Goal: Information Seeking & Learning: Learn about a topic

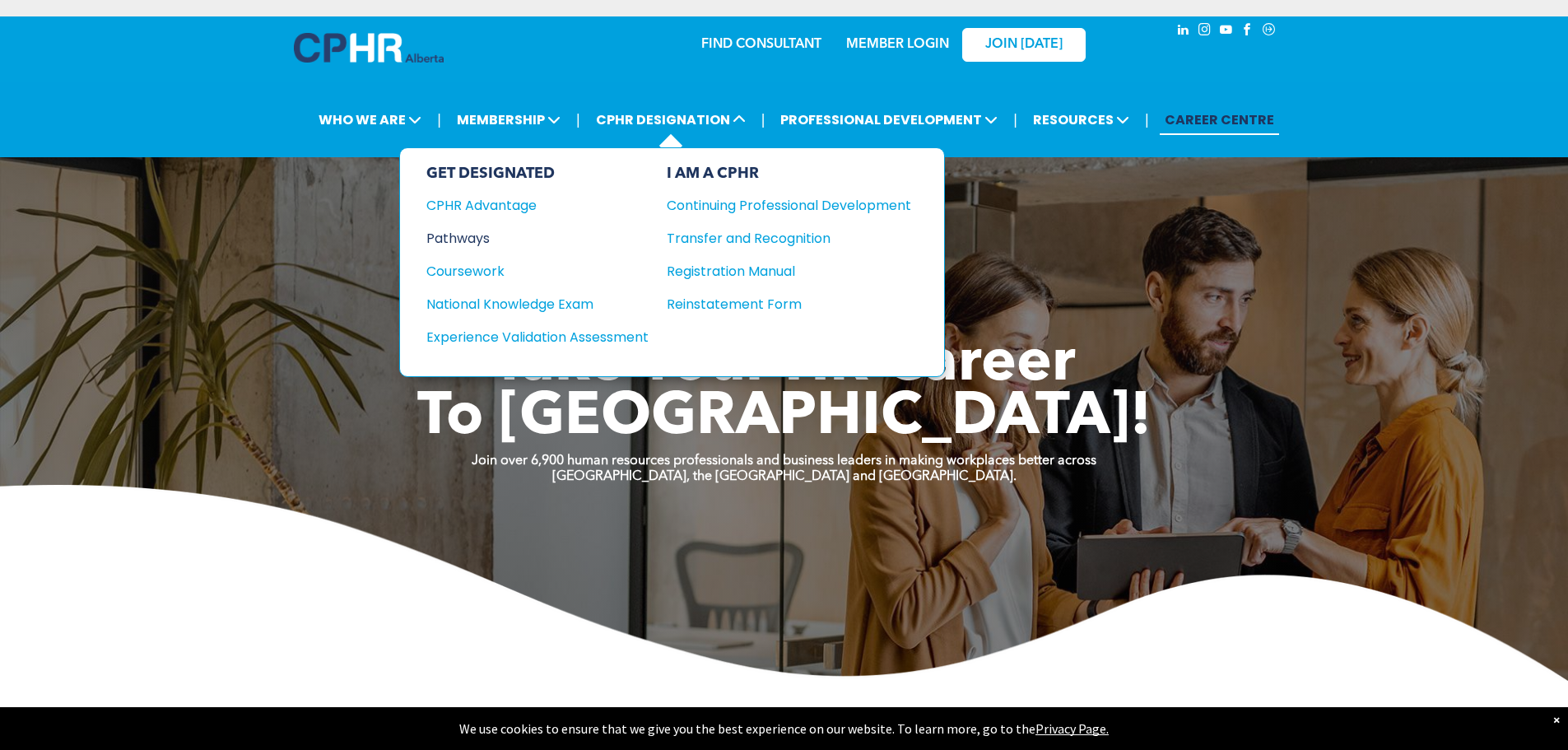
click at [461, 231] on div "Pathways" at bounding box center [526, 239] width 200 height 21
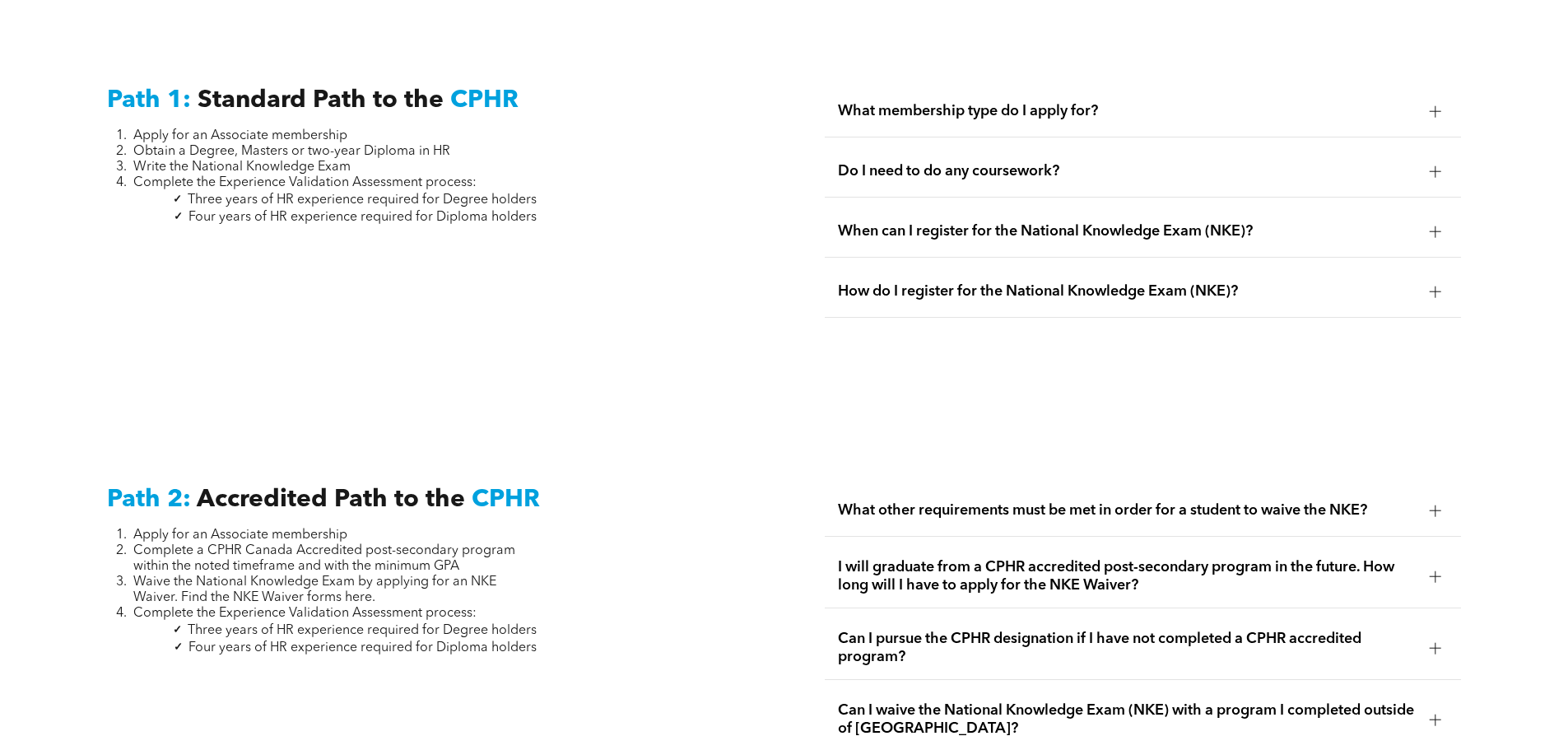
scroll to position [2469, 0]
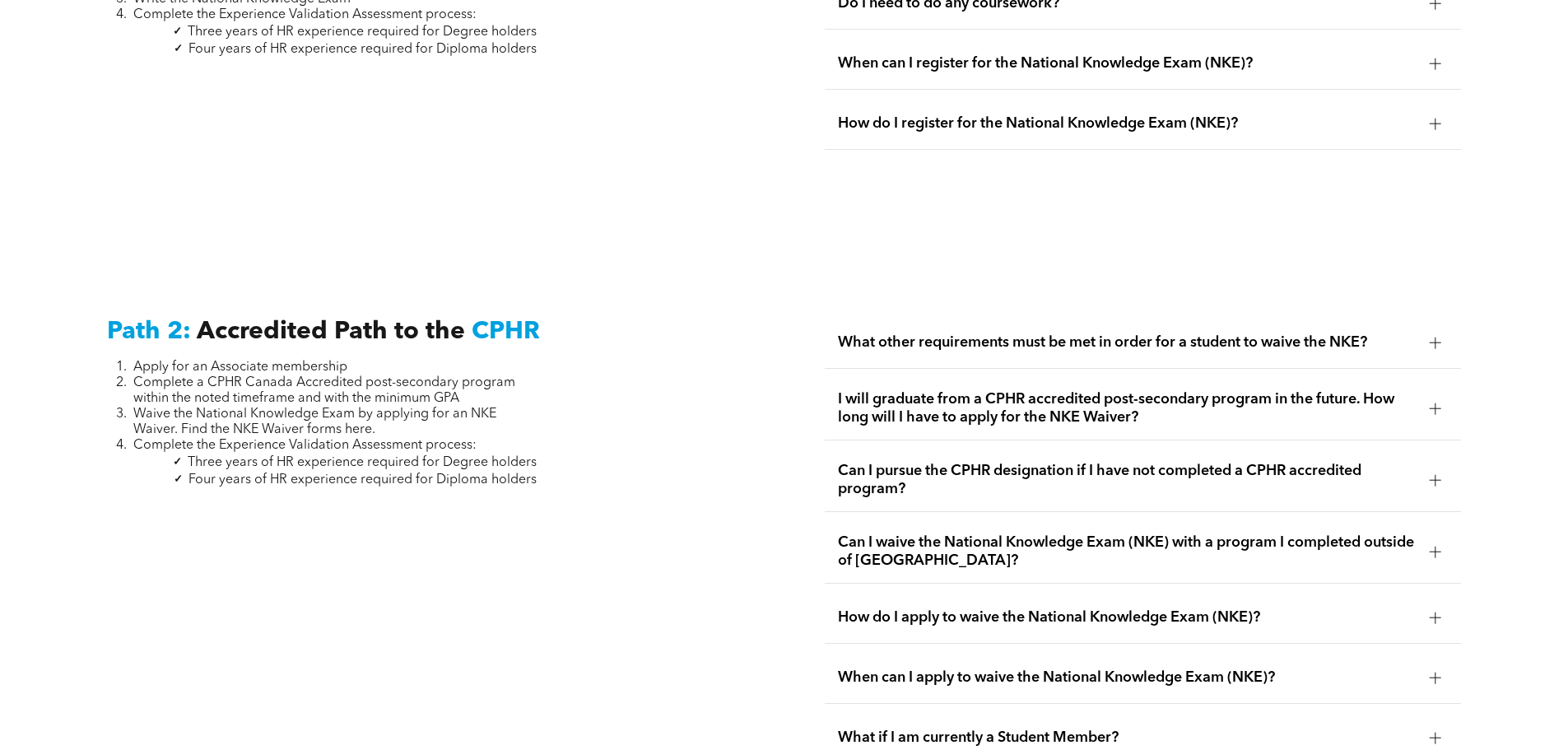
click at [941, 333] on span "What other requirements must be met in order for a student to waive the NKE?" at bounding box center [1127, 342] width 578 height 18
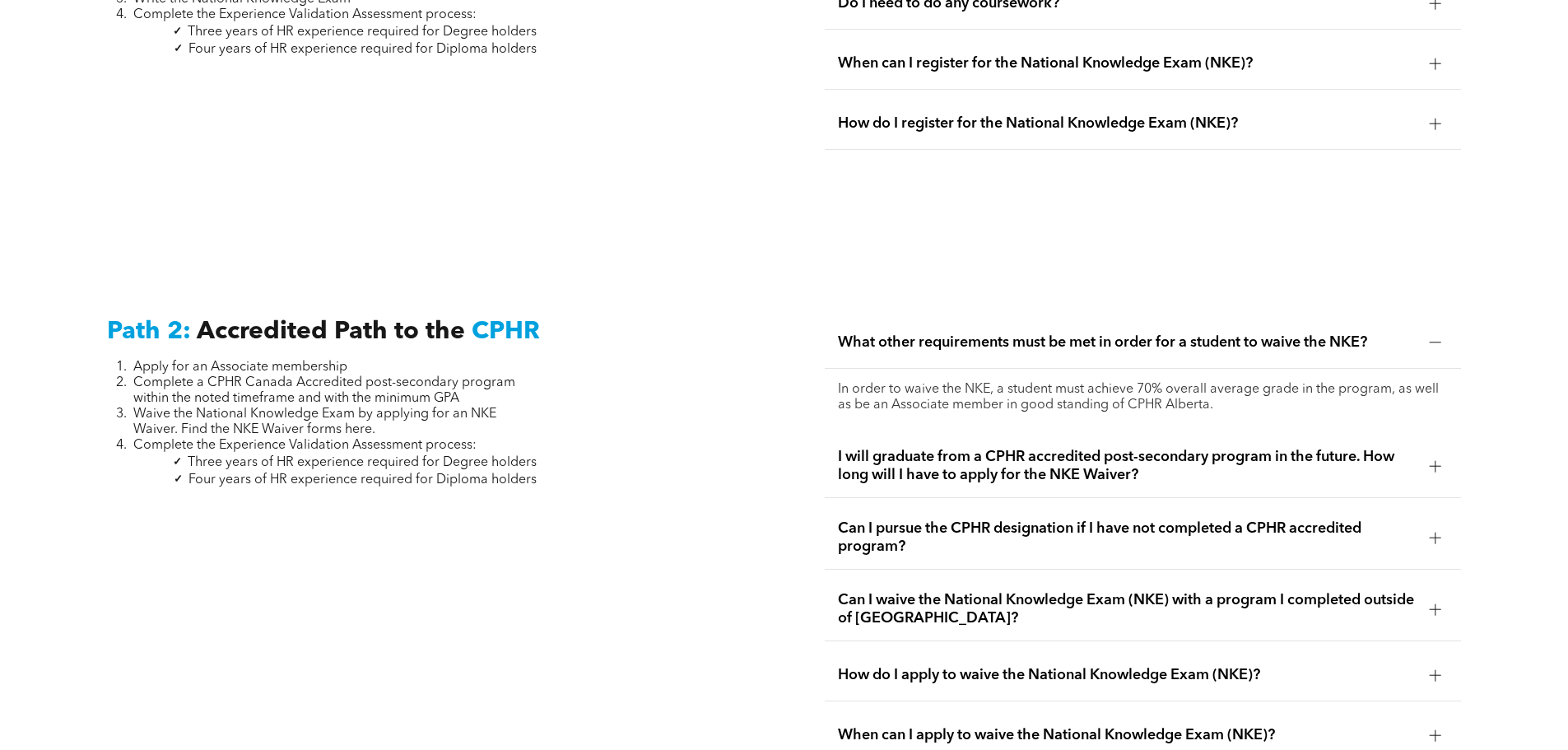
click at [977, 333] on span "What other requirements must be met in order for a student to waive the NKE?" at bounding box center [1127, 342] width 578 height 18
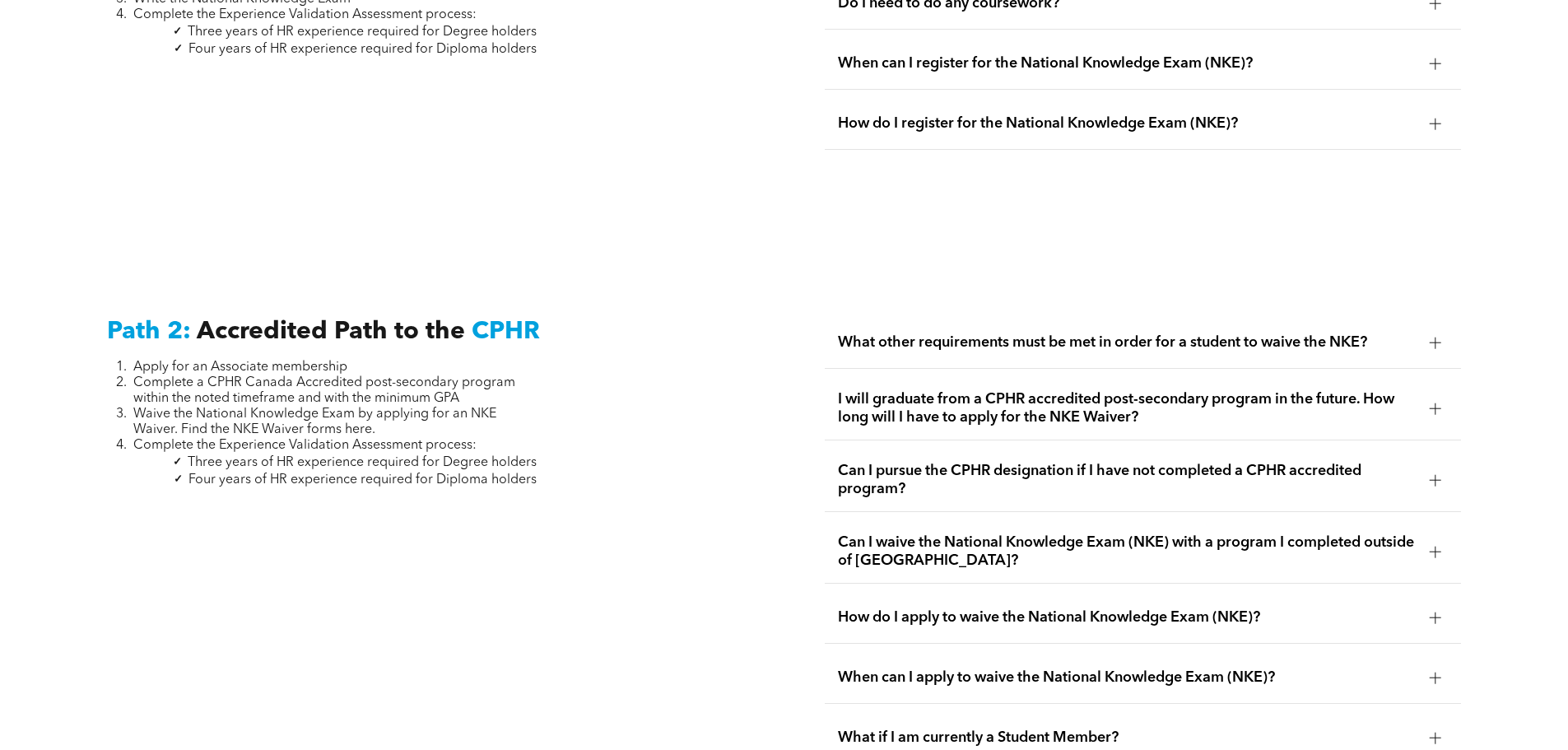
click at [920, 464] on span "Can I pursue the CPHR designation if I have not completed a CPHR accredited pro…" at bounding box center [1127, 480] width 578 height 36
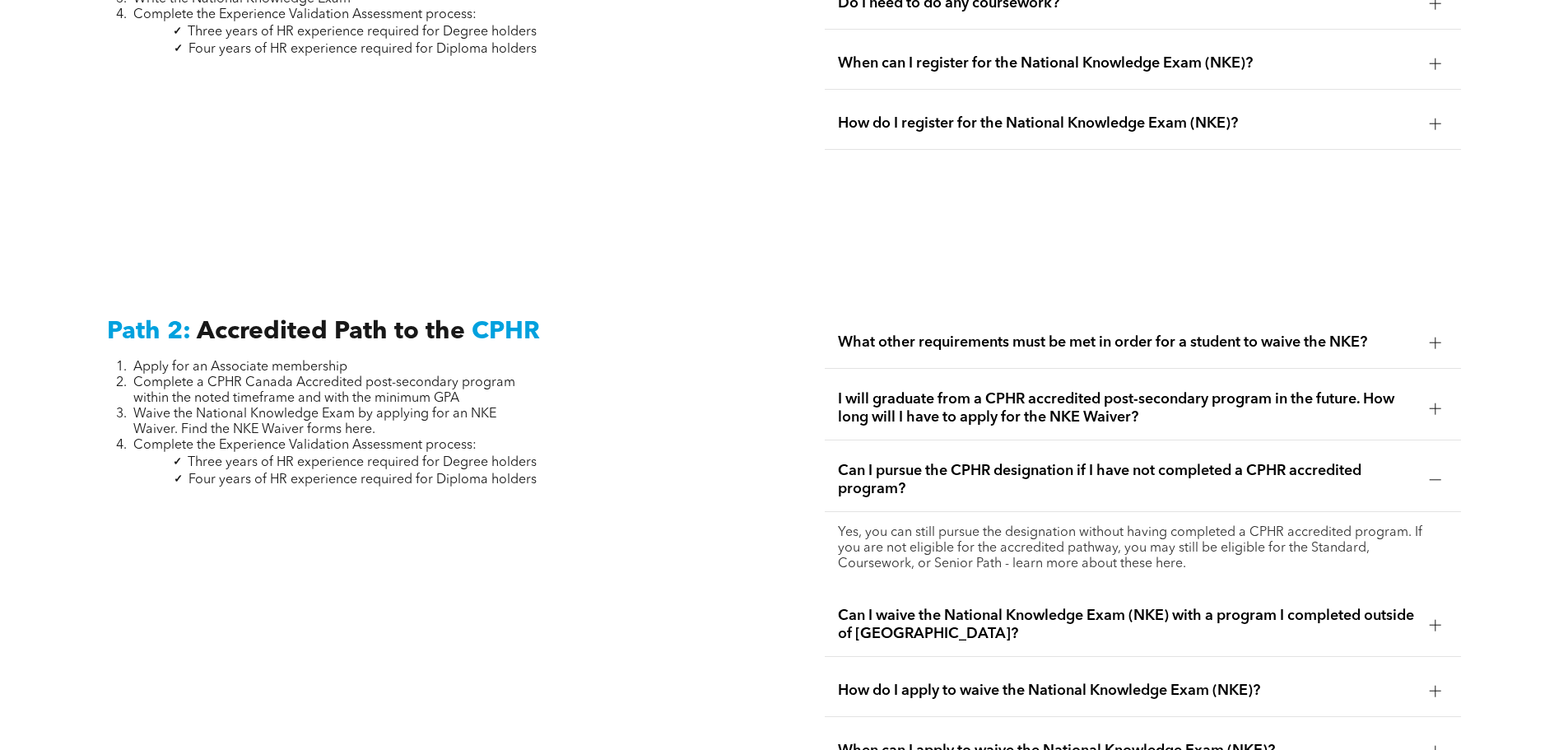
click at [920, 464] on span "Can I pursue the CPHR designation if I have not completed a CPHR accredited pro…" at bounding box center [1127, 480] width 578 height 36
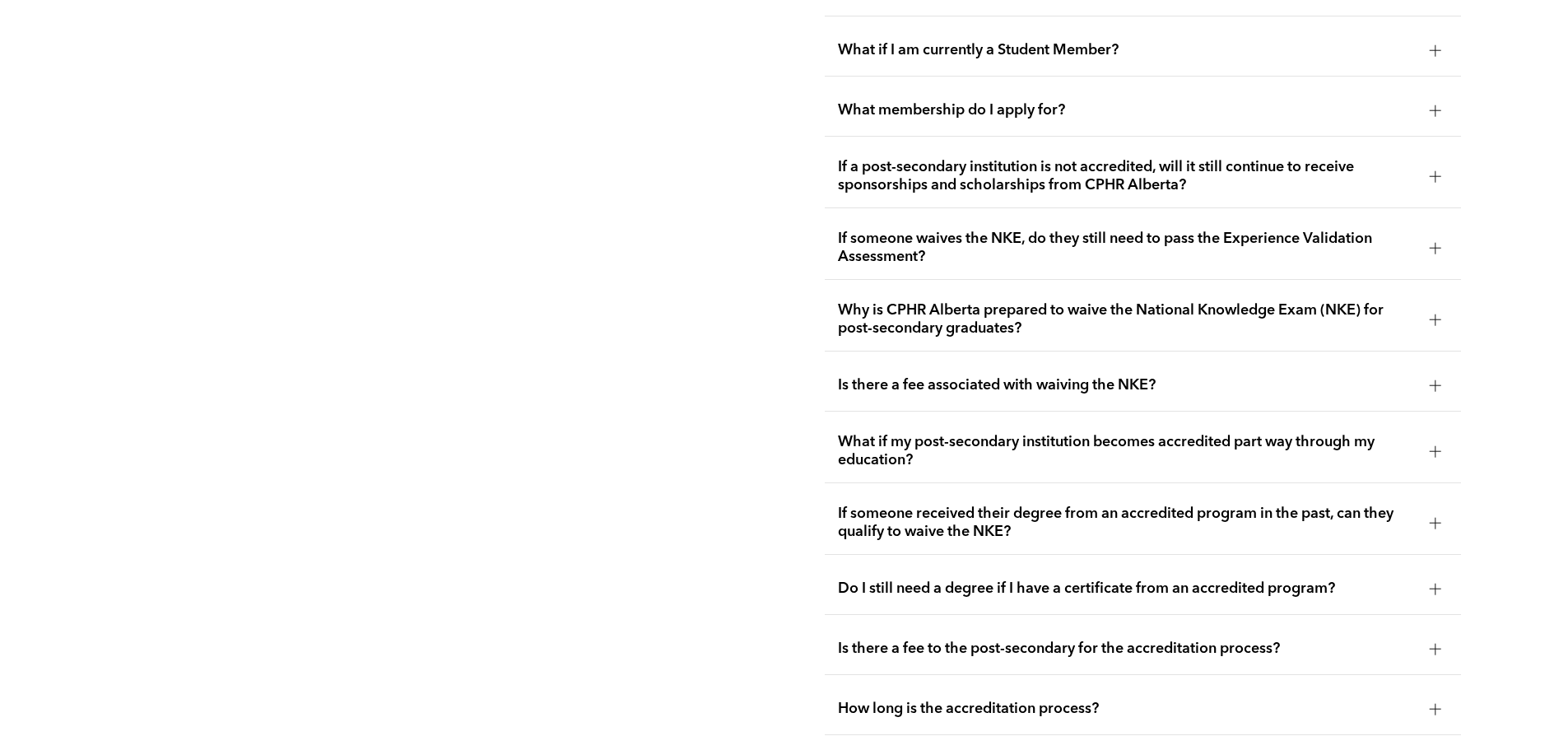
scroll to position [3128, 0]
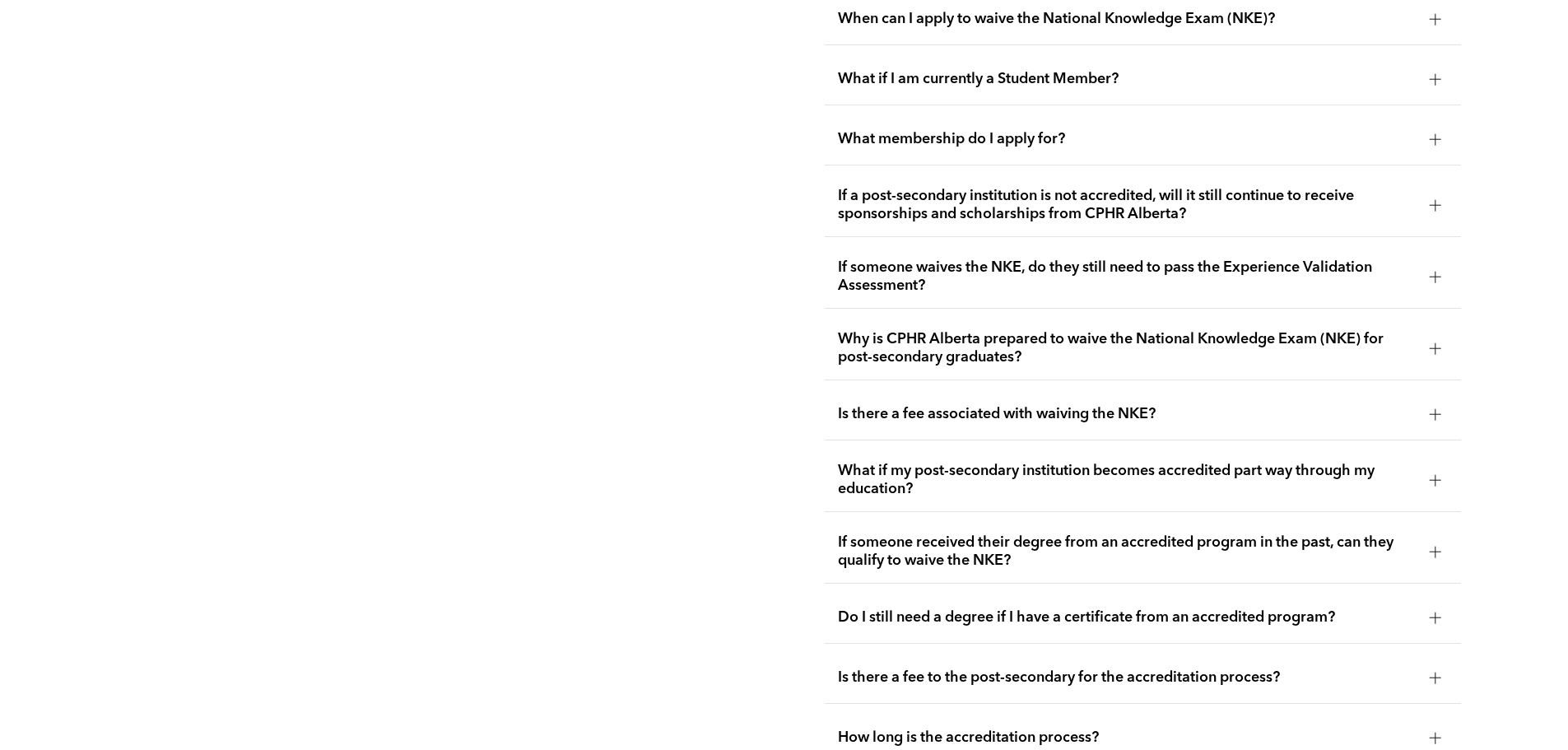
click at [950, 336] on span "Why is CPHR Alberta prepared to waive the National Knowledge Exam (NKE) for pos…" at bounding box center [1127, 348] width 578 height 36
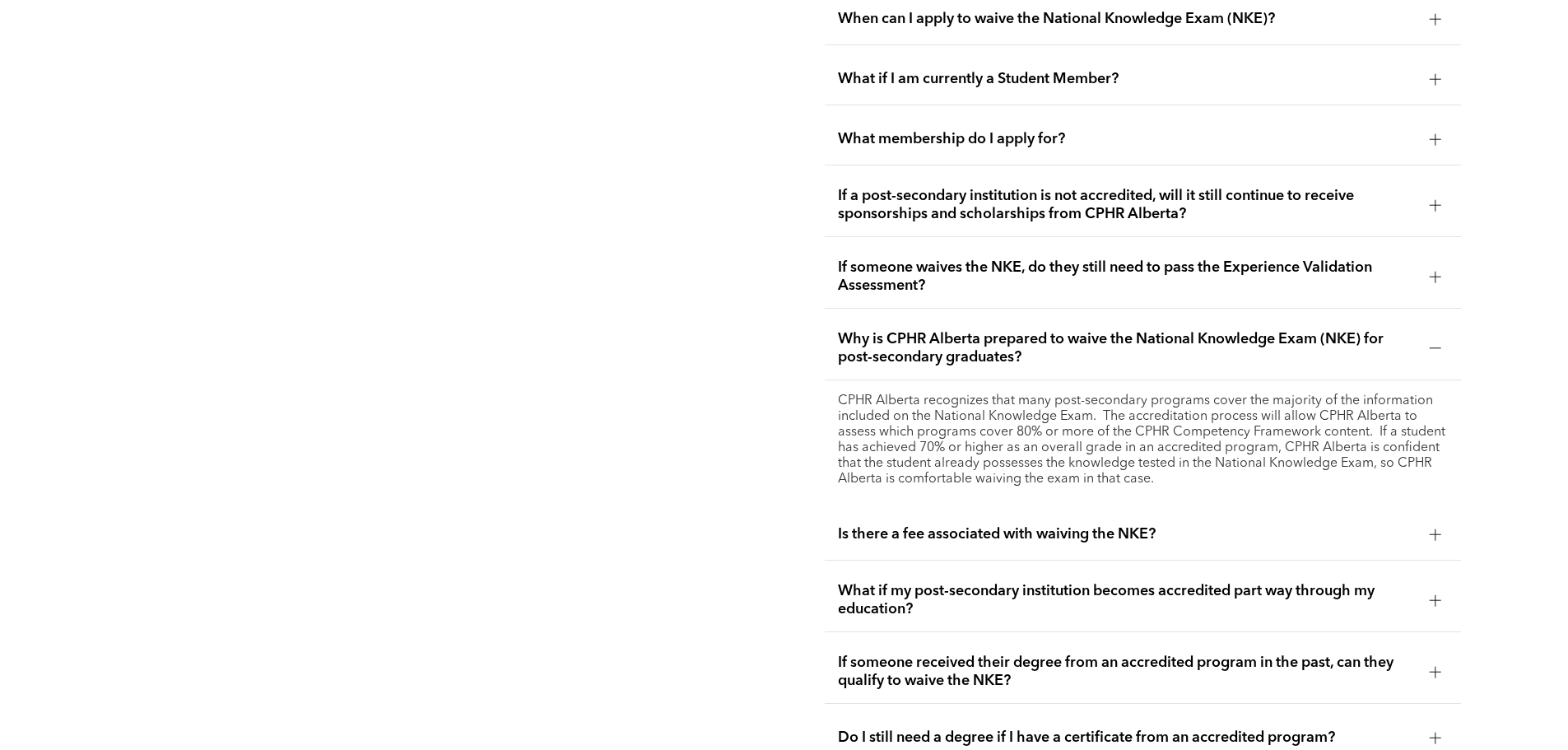
click at [950, 333] on span "Why is CPHR Alberta prepared to waive the National Knowledge Exam (NKE) for pos…" at bounding box center [1127, 348] width 578 height 36
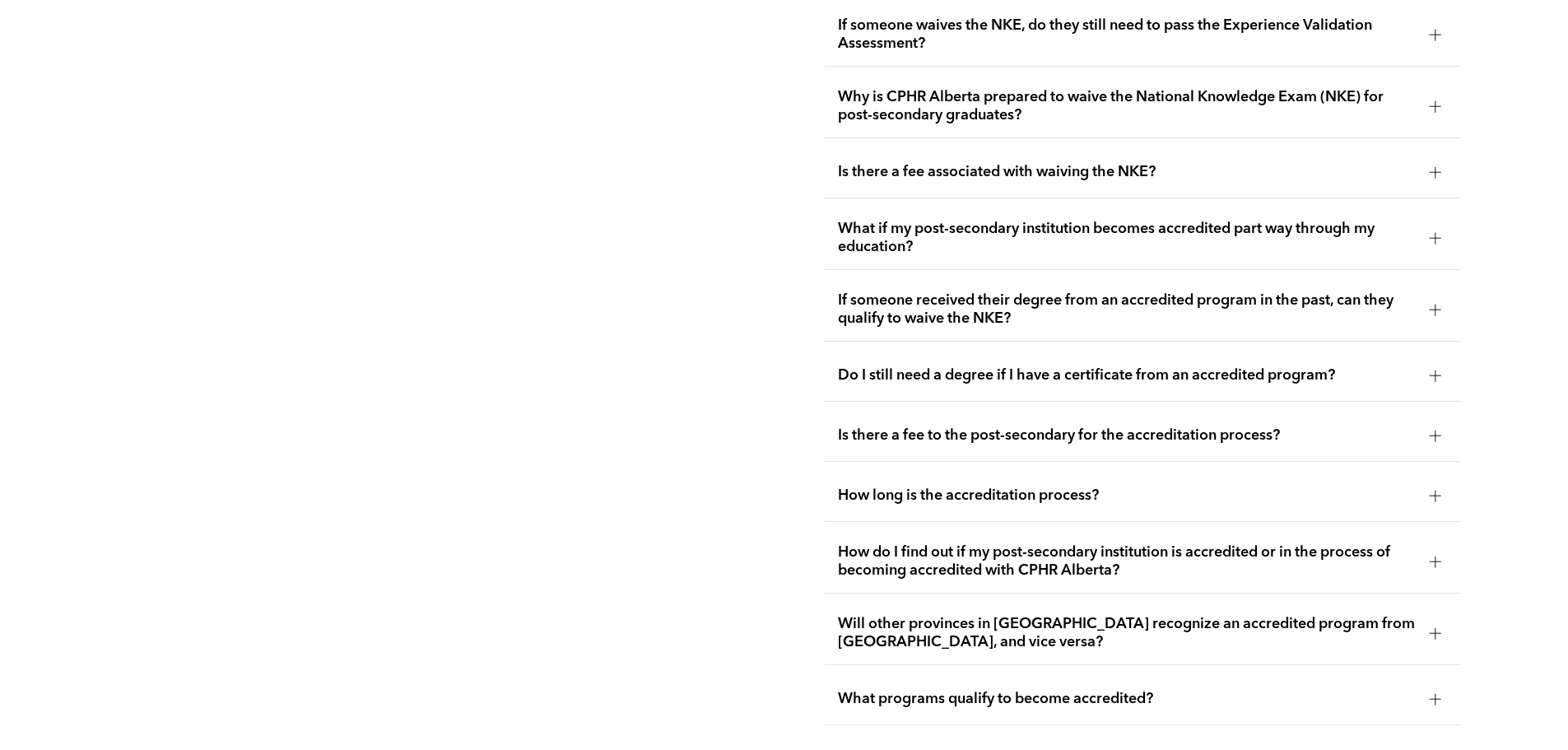
scroll to position [3374, 0]
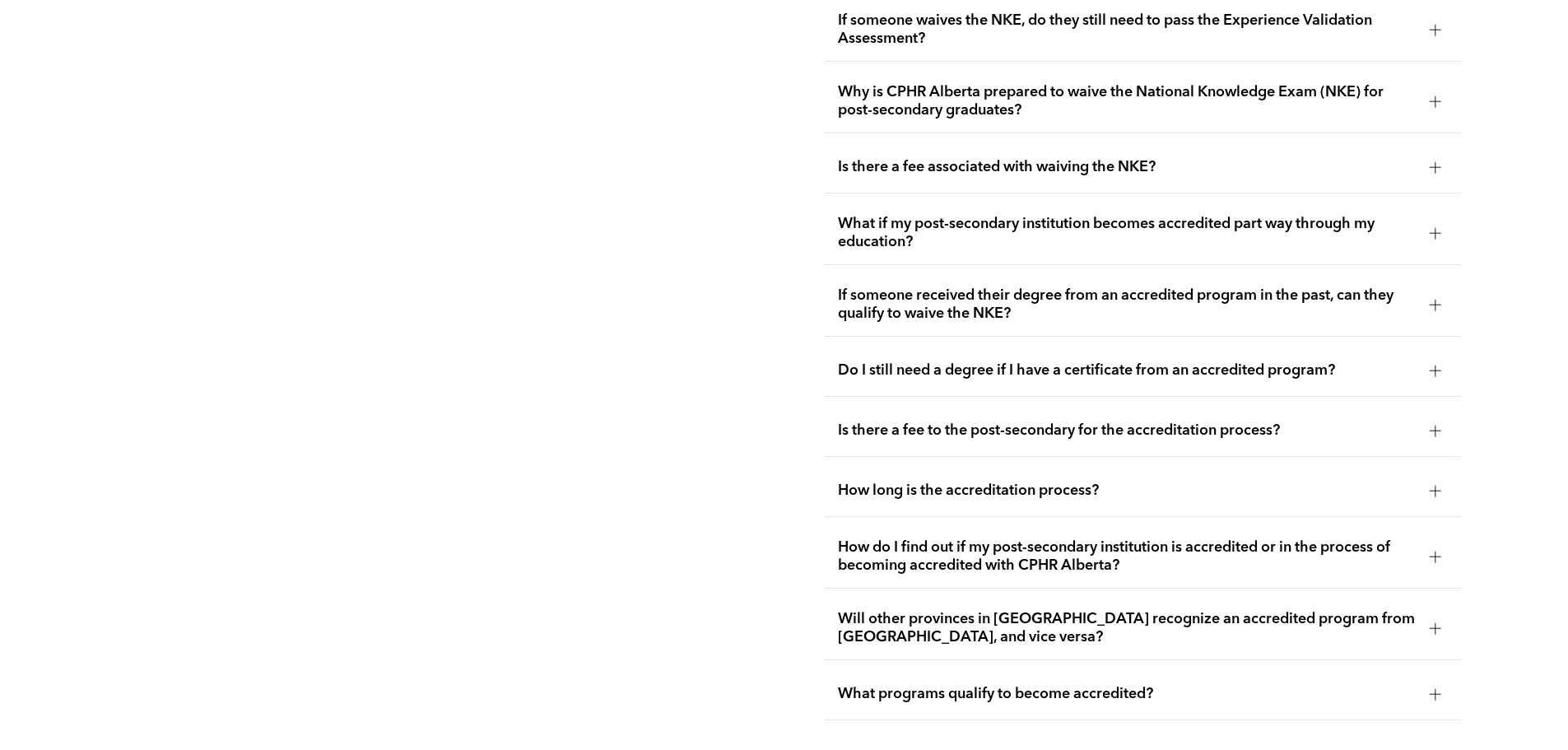
click at [1000, 361] on span "Do I still need a degree if I have a certificate from an accredited program?" at bounding box center [1127, 370] width 578 height 18
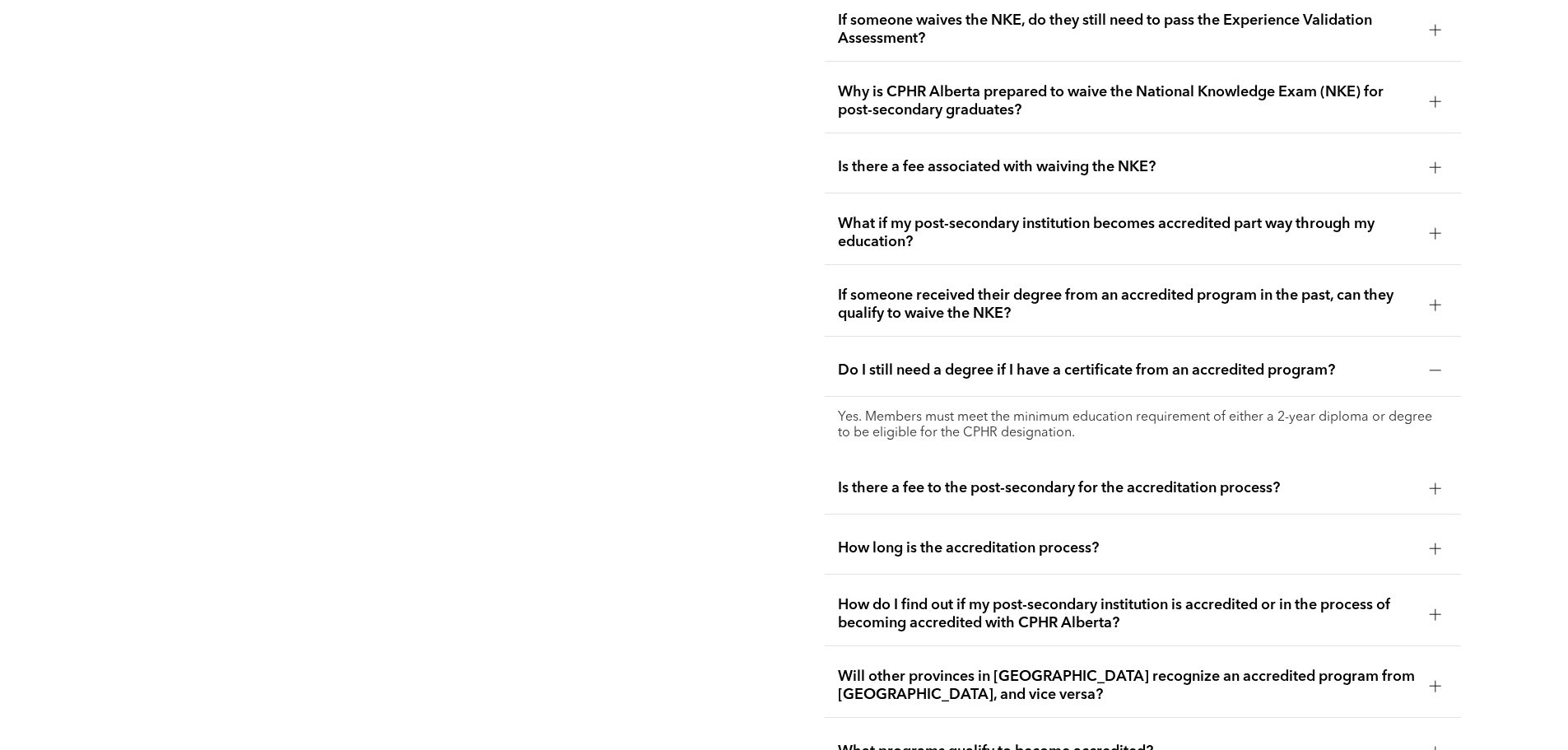
click at [888, 361] on span "Do I still need a degree if I have a certificate from an accredited program?" at bounding box center [1127, 370] width 578 height 18
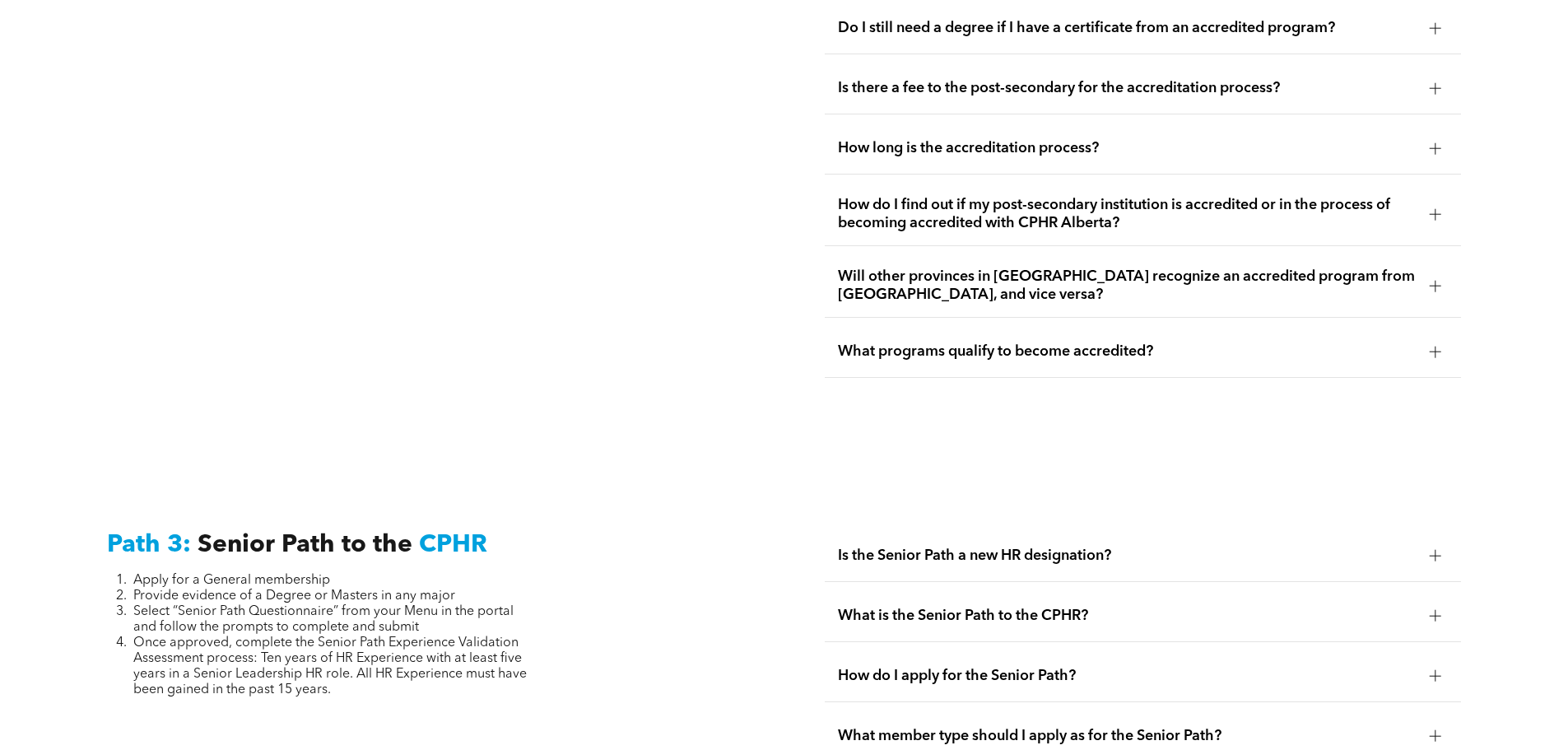
scroll to position [3868, 0]
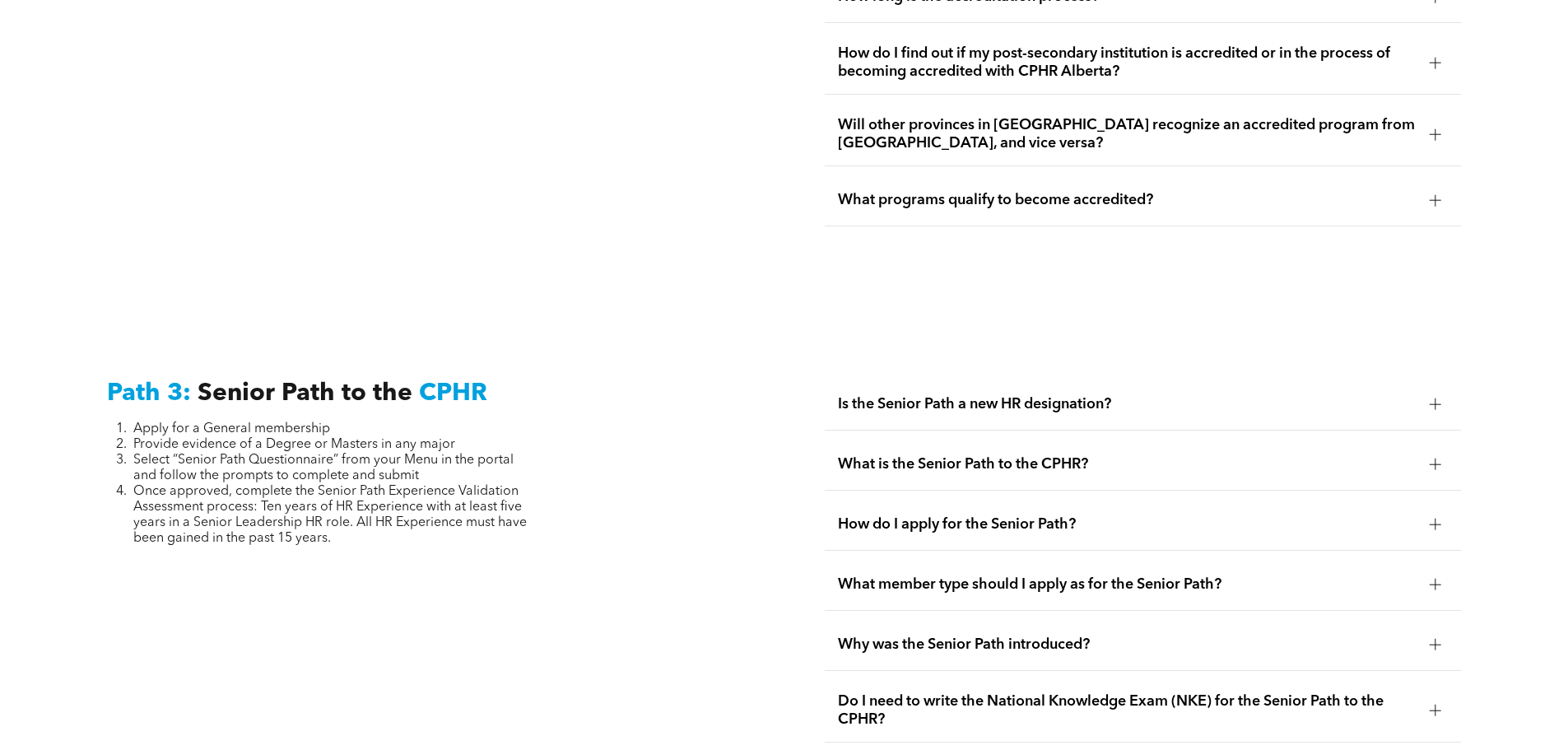
click at [935, 378] on div "Is the Senior Path a new HR designation?" at bounding box center [1142, 404] width 636 height 51
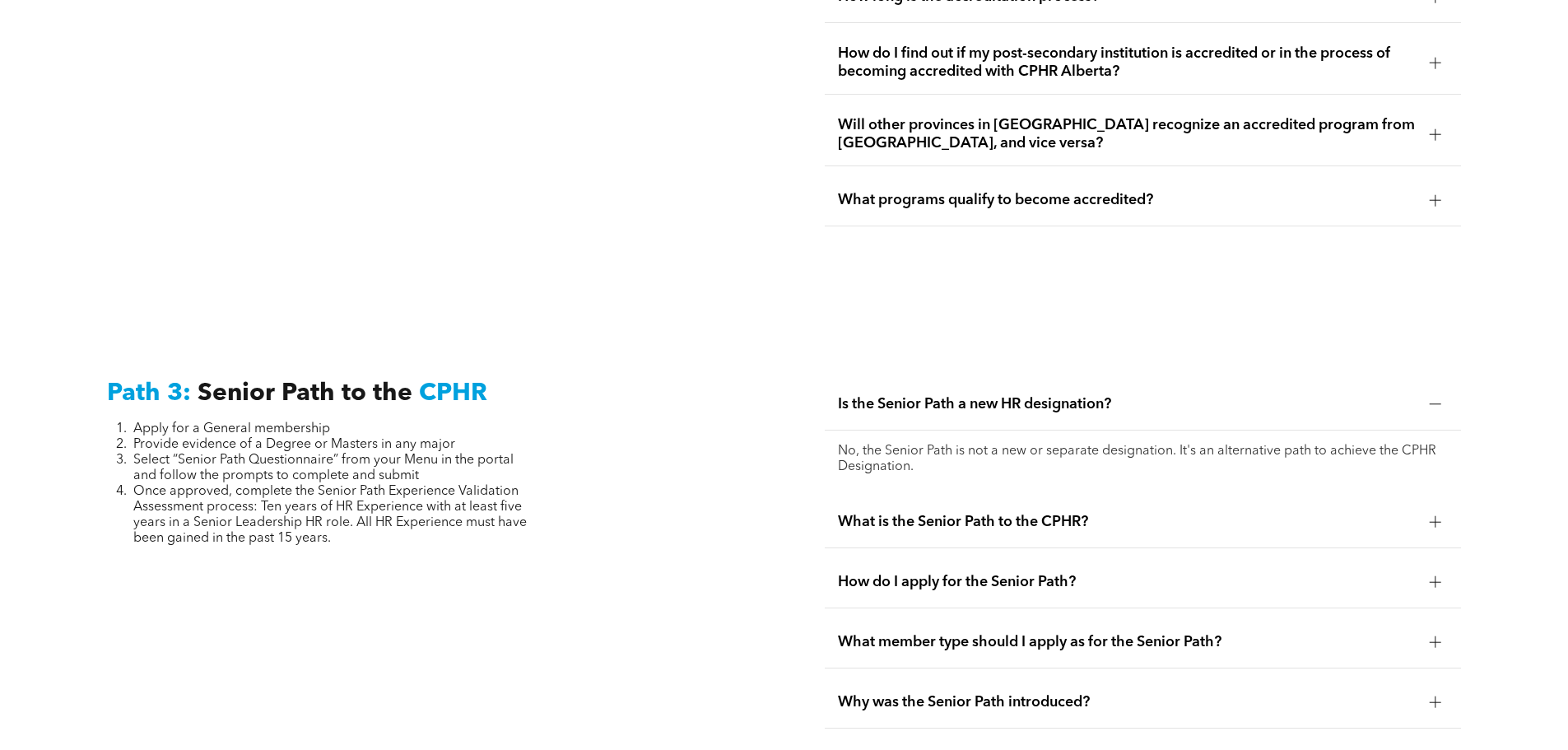
click at [962, 395] on span "Is the Senior Path a new HR designation?" at bounding box center [1127, 403] width 578 height 18
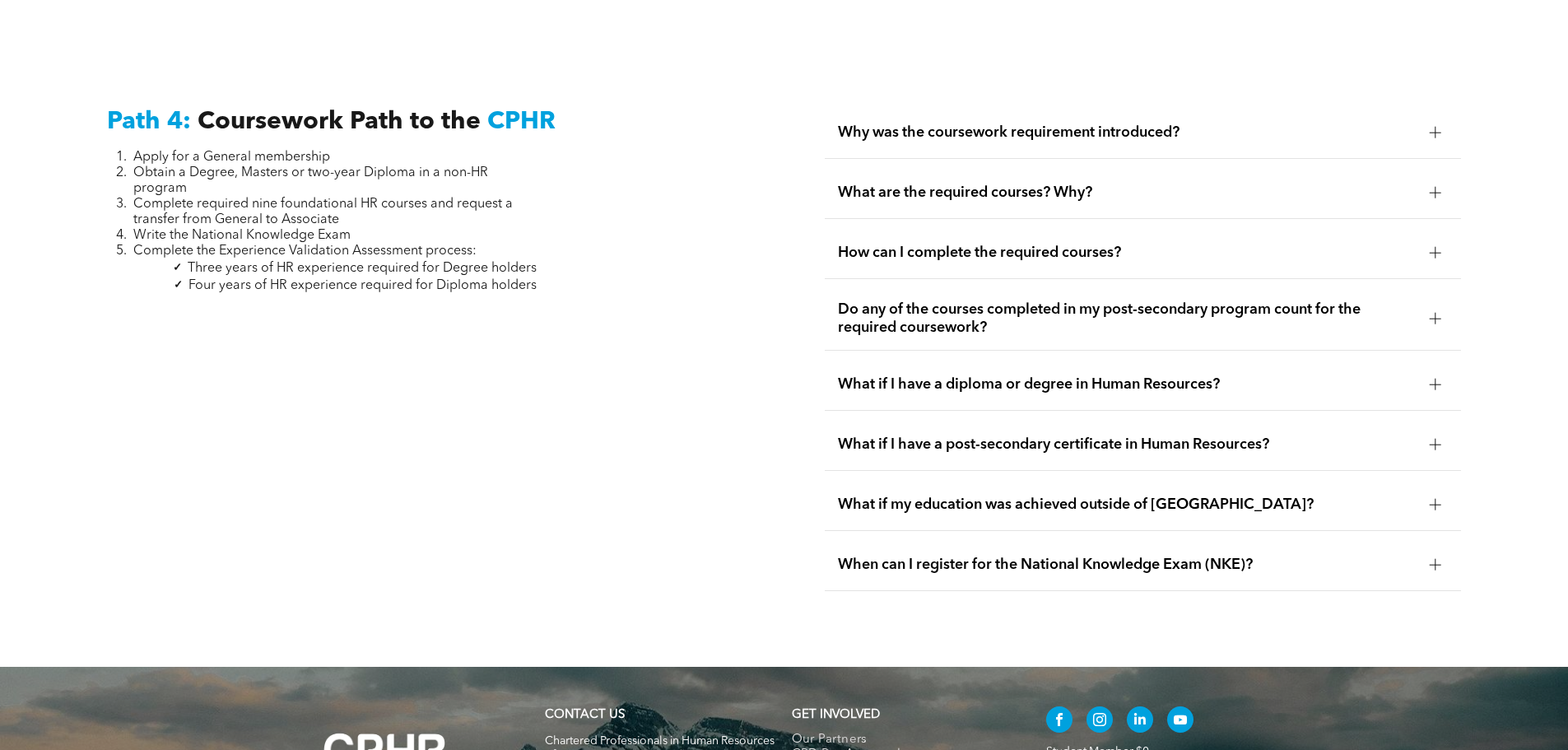
scroll to position [4856, 0]
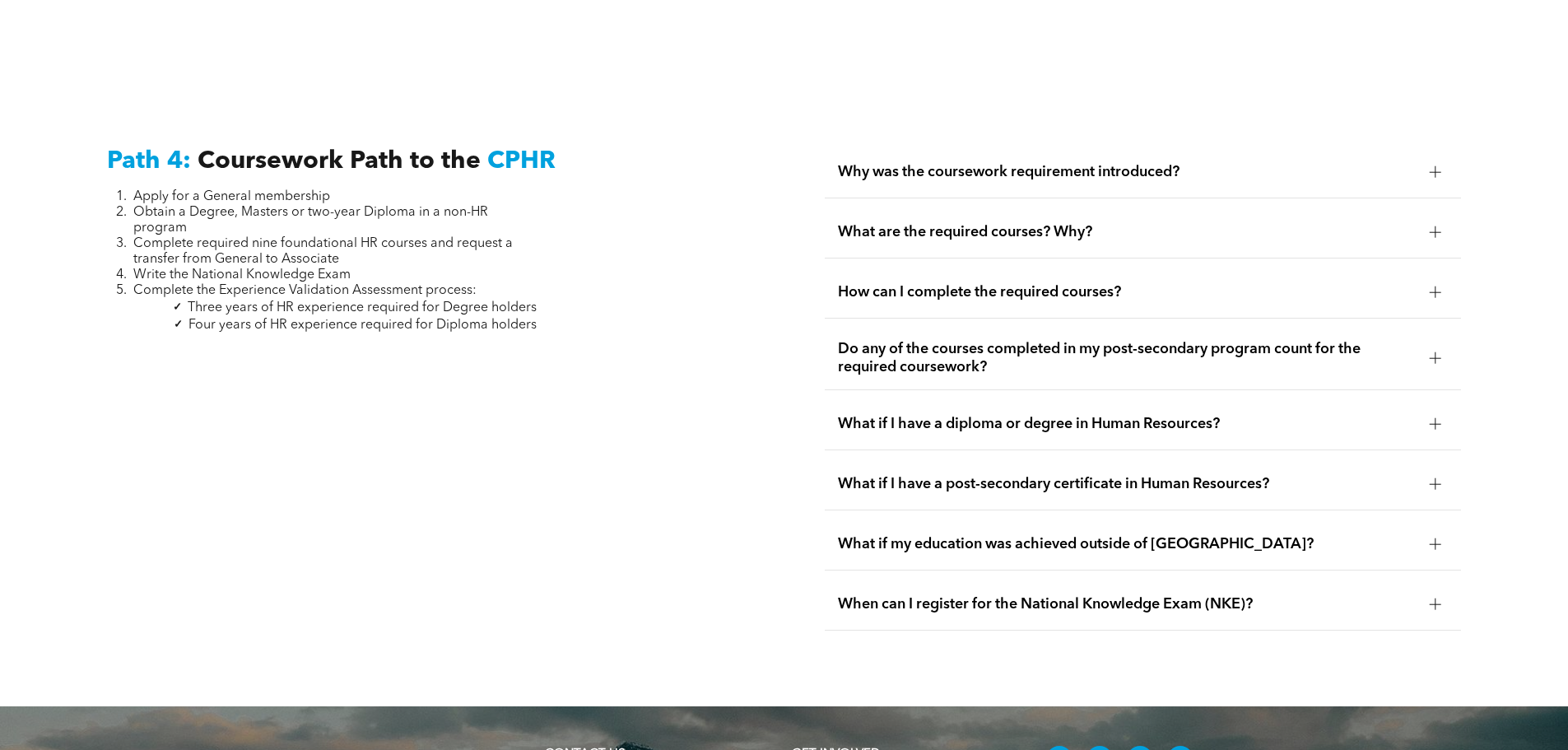
click at [1040, 458] on div "What if I have a post-secondary certificate in Human Resources?" at bounding box center [1142, 484] width 636 height 51
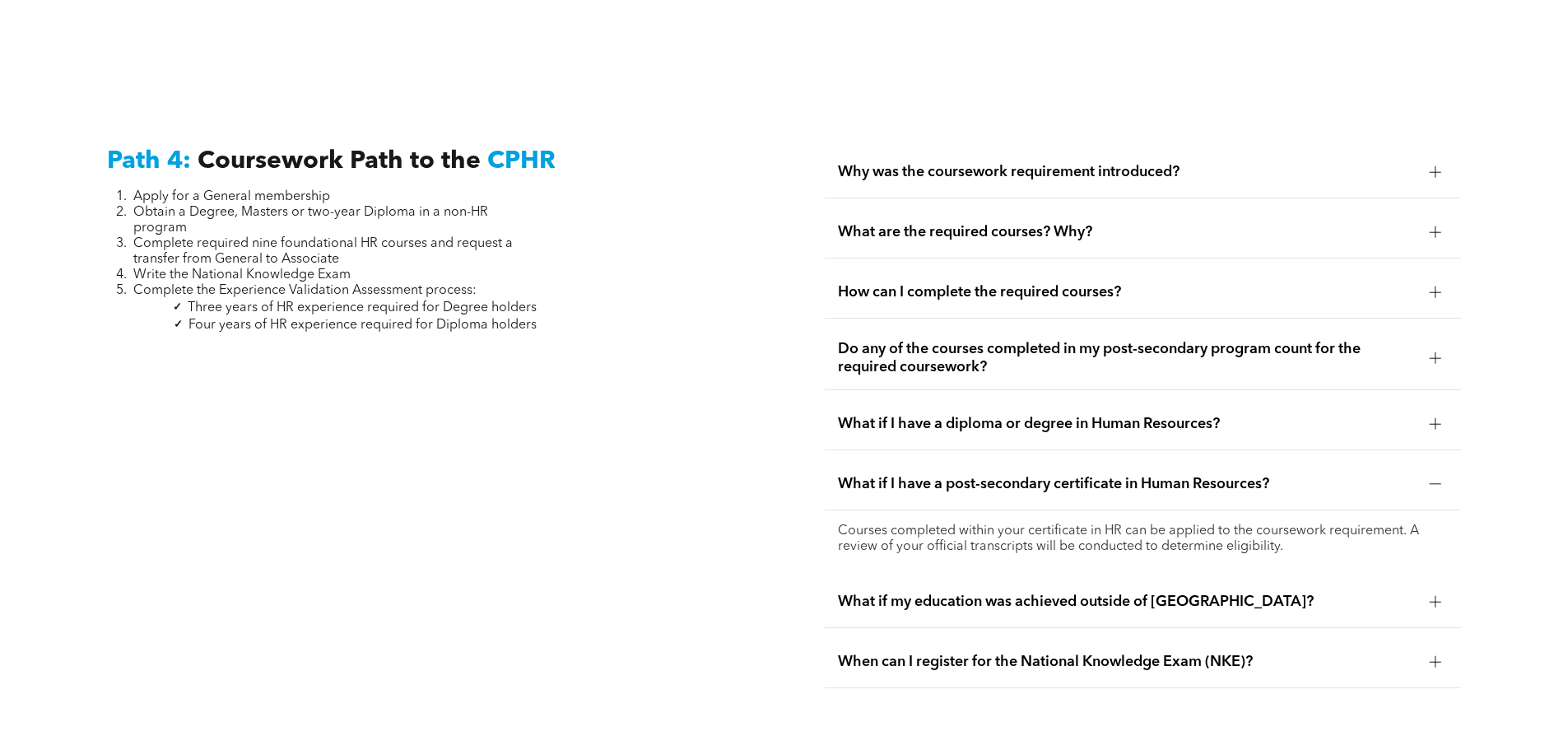
click at [1040, 458] on div "What if I have a post-secondary certificate in Human Resources?" at bounding box center [1142, 484] width 636 height 51
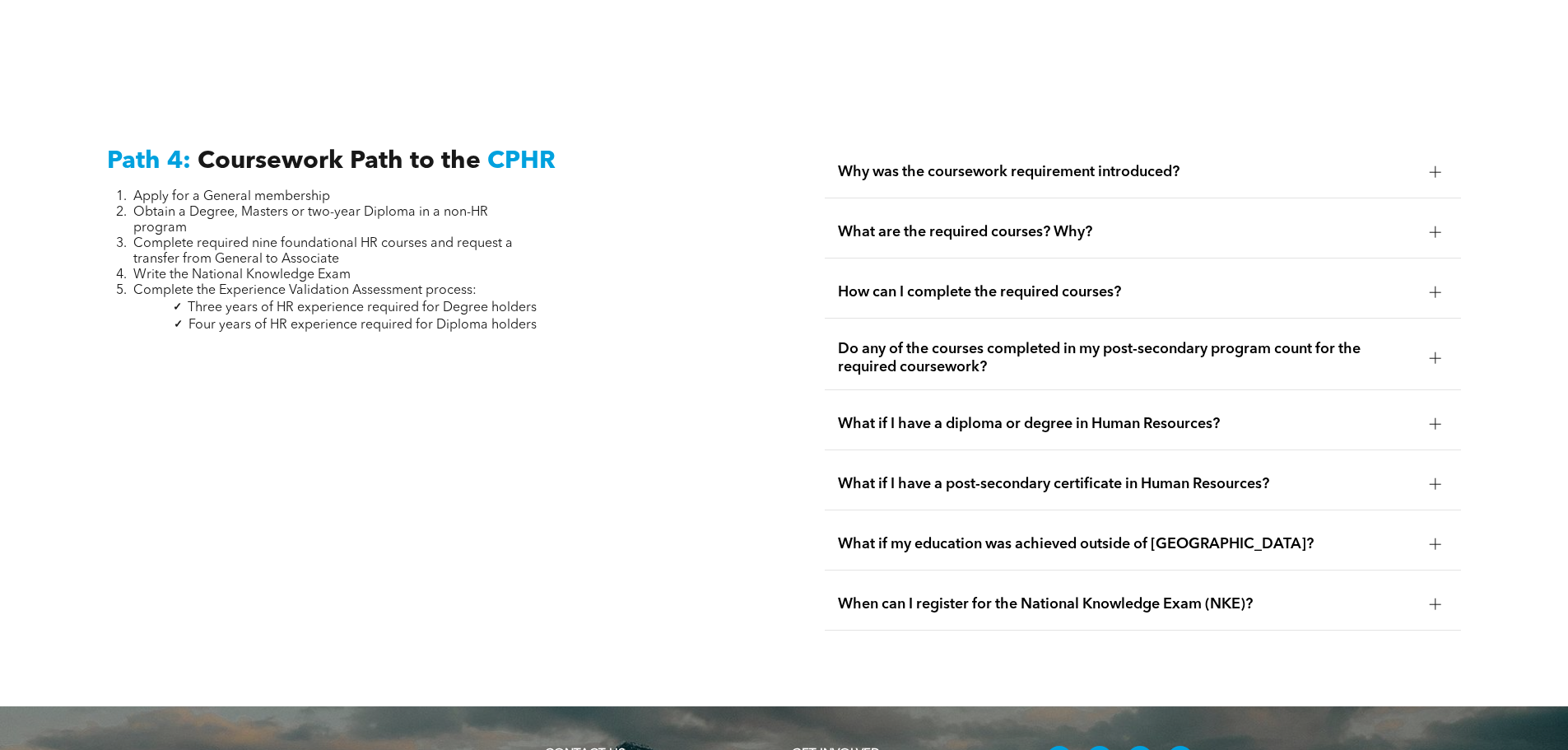
click at [1029, 340] on span "Do any of the courses completed in my post-secondary program count for the requ…" at bounding box center [1127, 358] width 578 height 36
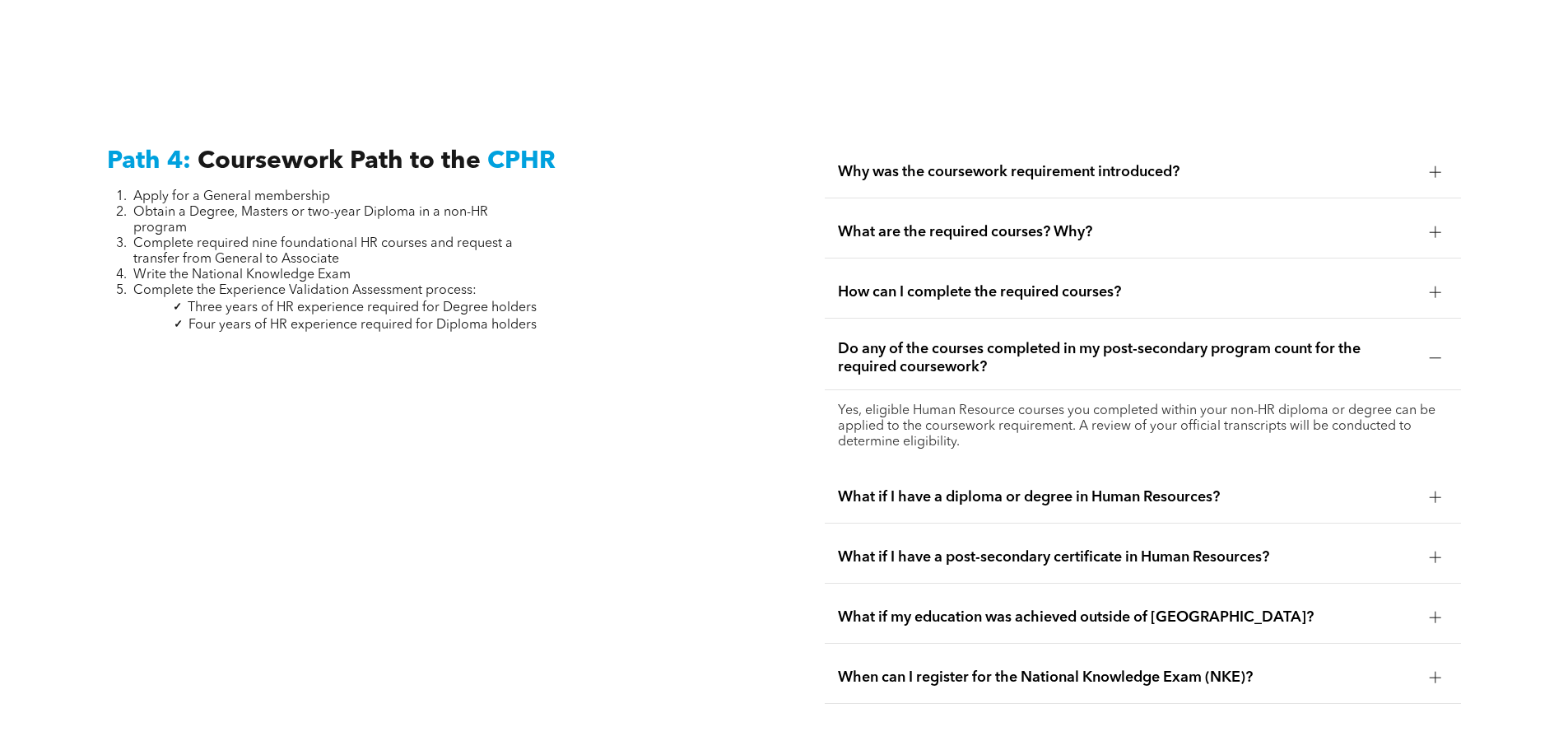
click at [1029, 340] on span "Do any of the courses completed in my post-secondary program count for the requ…" at bounding box center [1127, 358] width 578 height 36
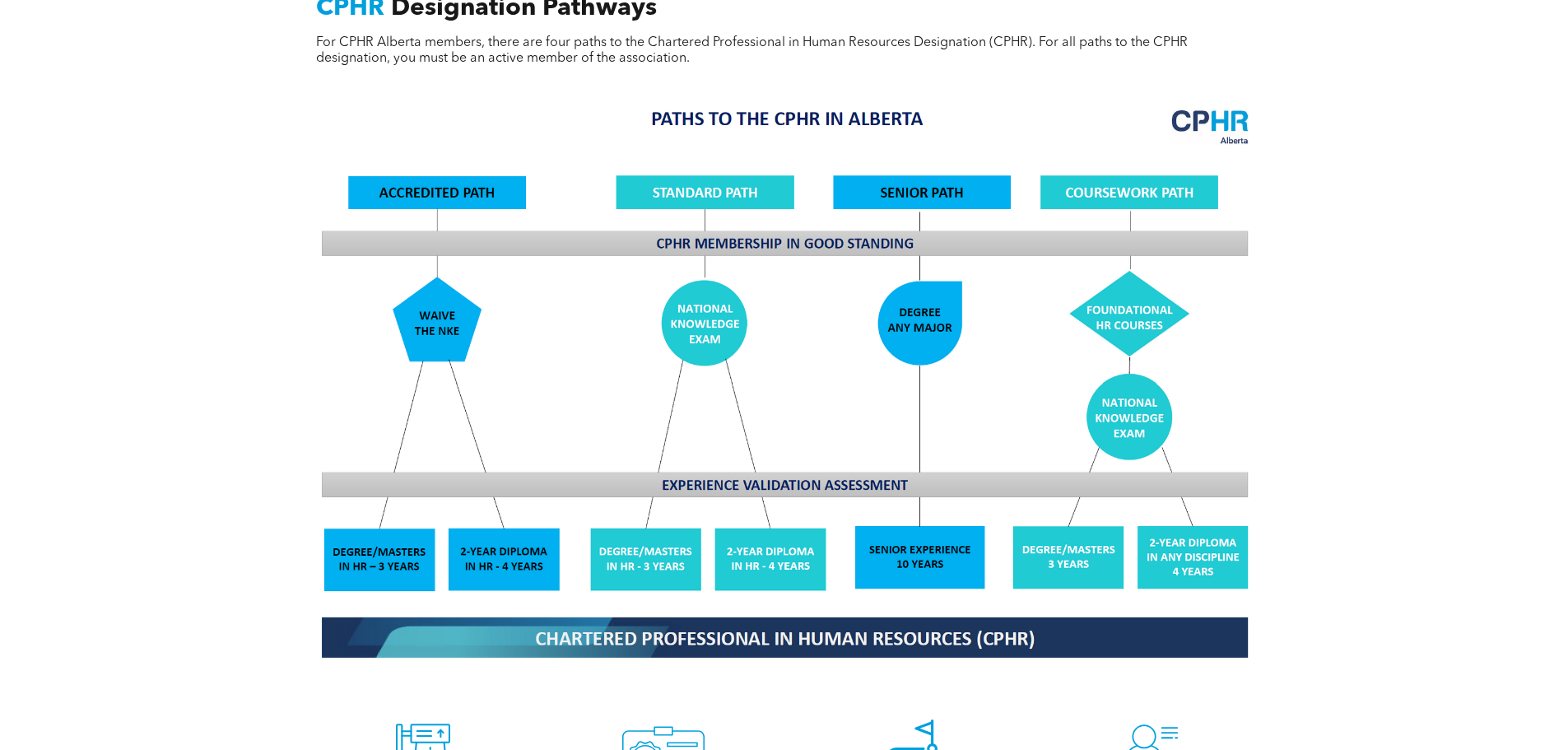
scroll to position [1634, 0]
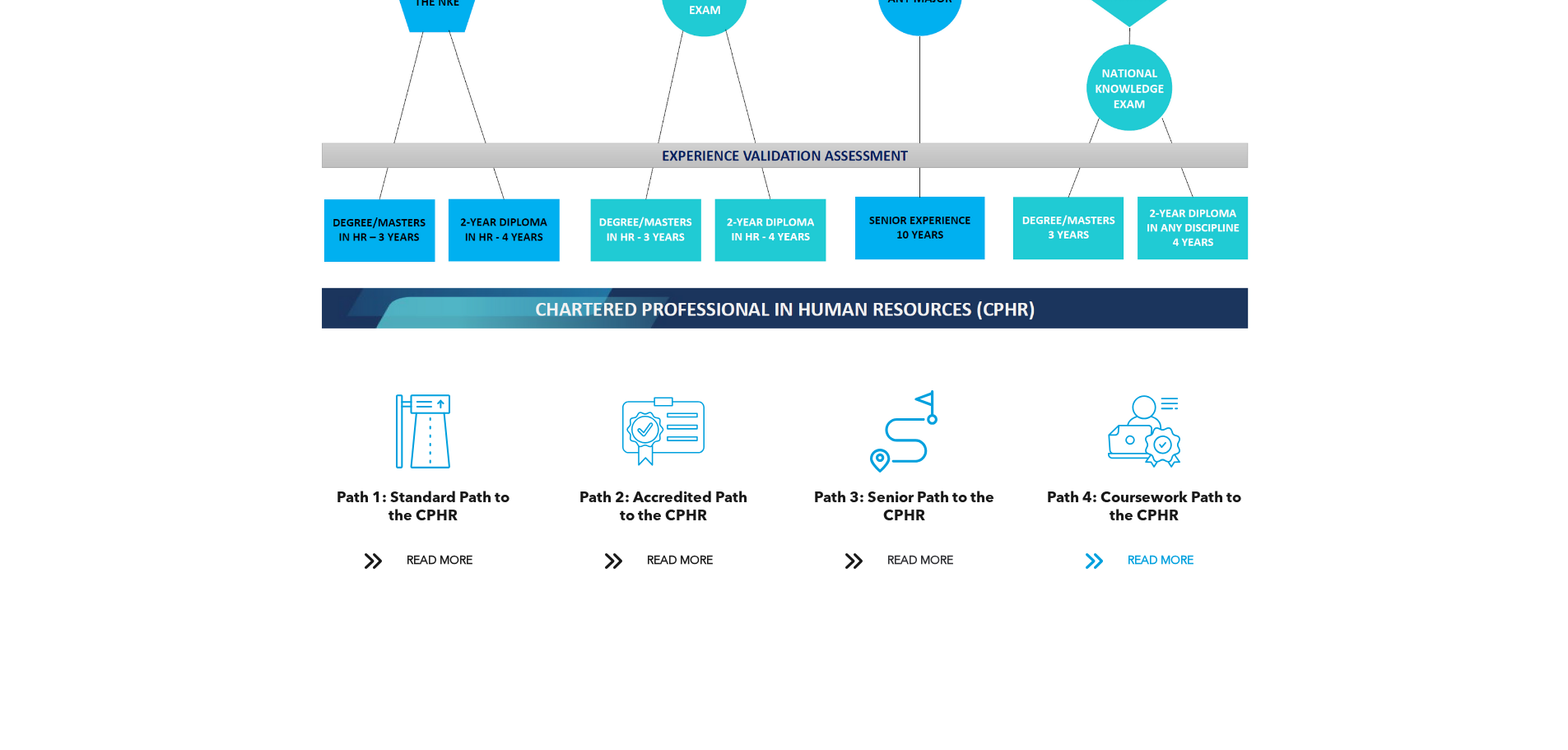
click at [1163, 546] on span "READ MORE" at bounding box center [1160, 560] width 77 height 30
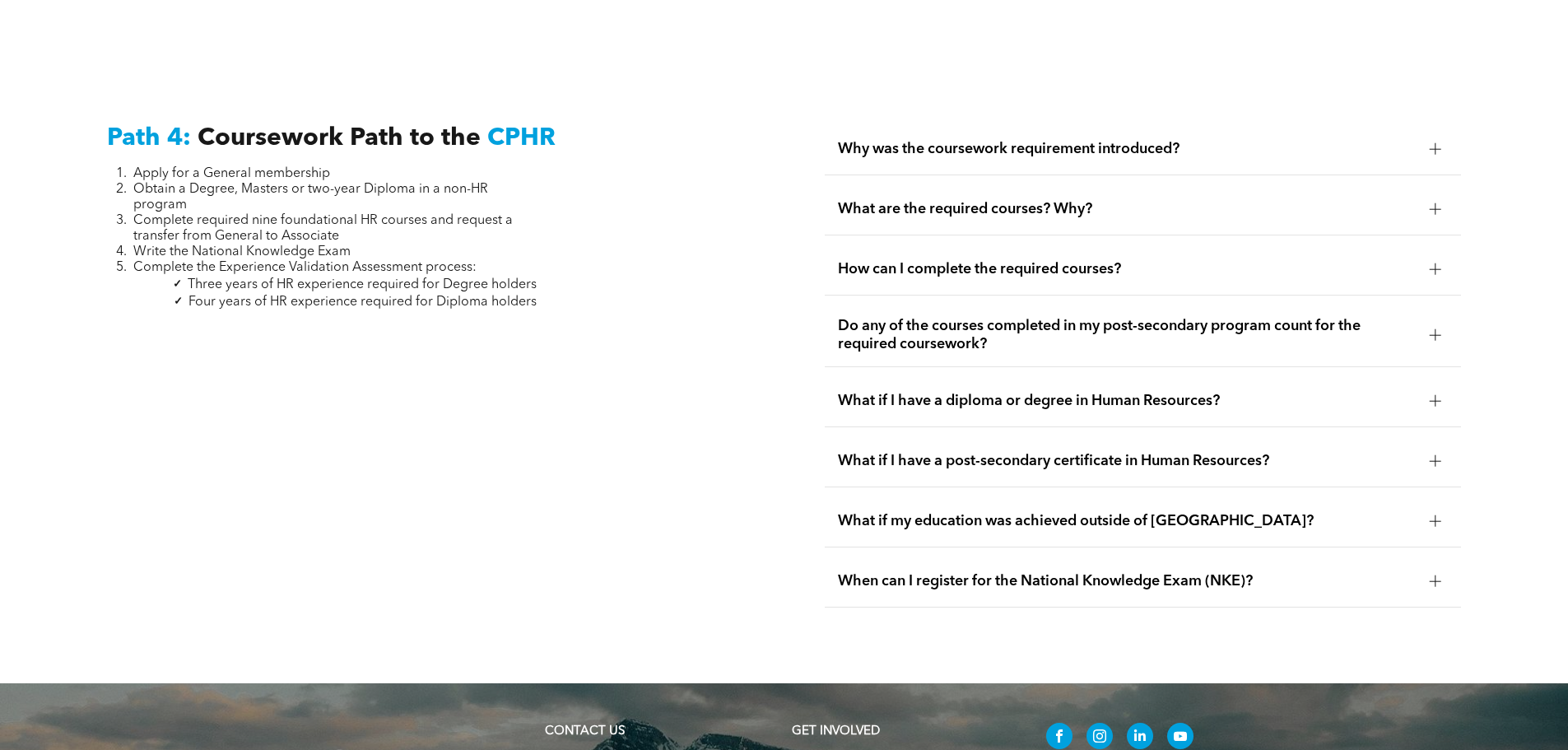
scroll to position [4889, 0]
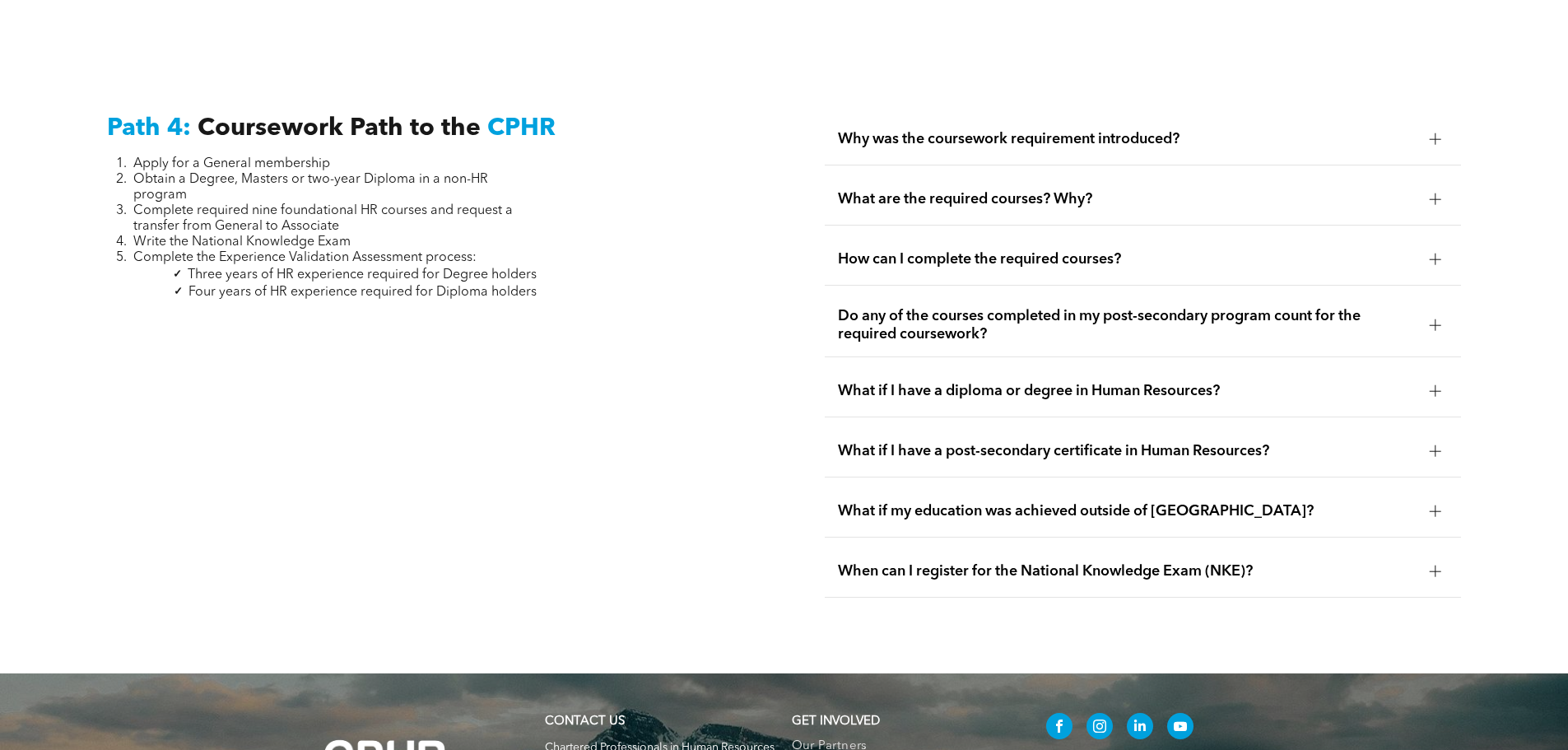
click at [1096, 191] on span "What are the required courses? Why?" at bounding box center [1127, 199] width 578 height 18
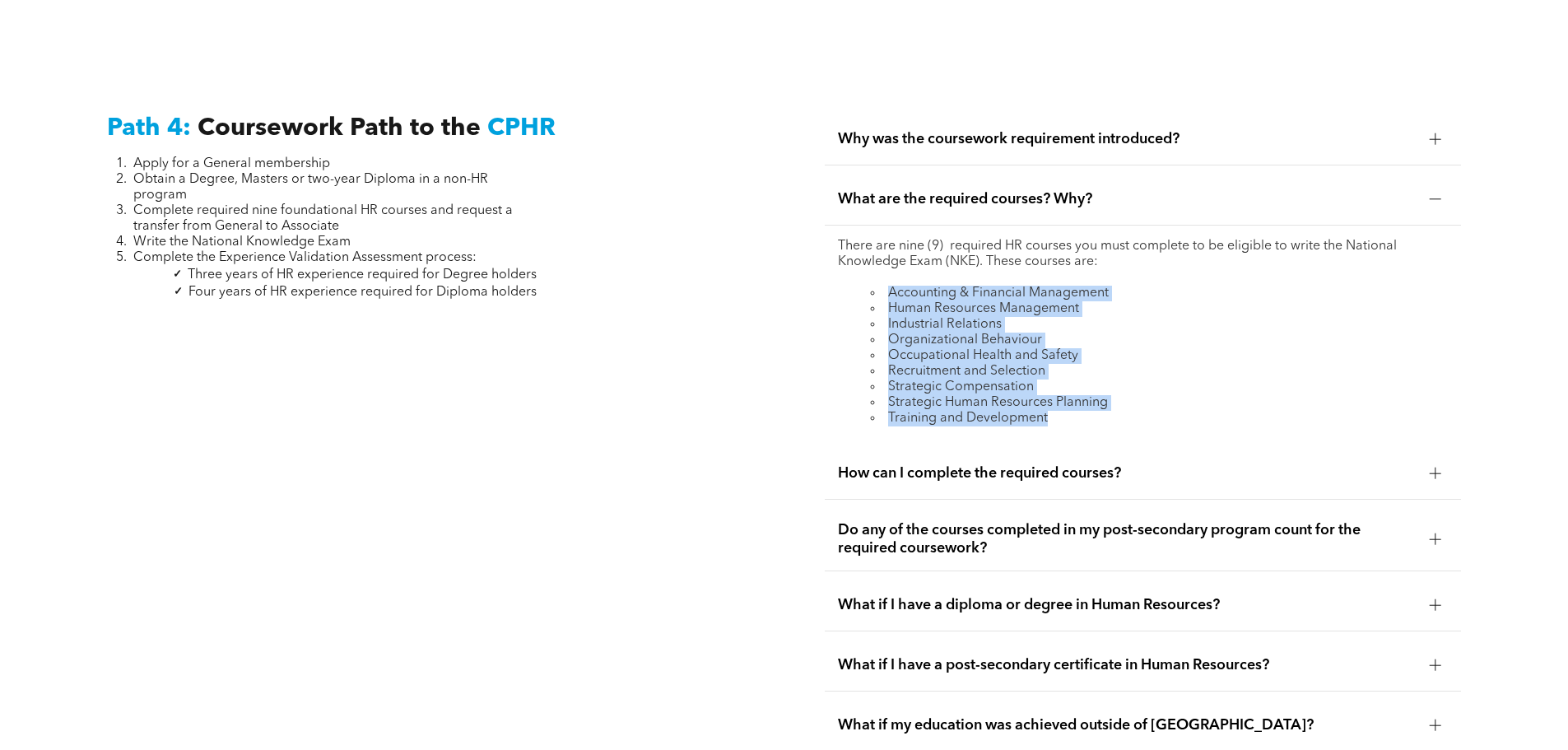
drag, startPoint x: 1052, startPoint y: 382, endPoint x: 854, endPoint y: 255, distance: 235.2
click at [854, 286] on ul "Accounting & Financial Management Human Resources Management Industrial Relatio…" at bounding box center [1142, 356] width 610 height 141
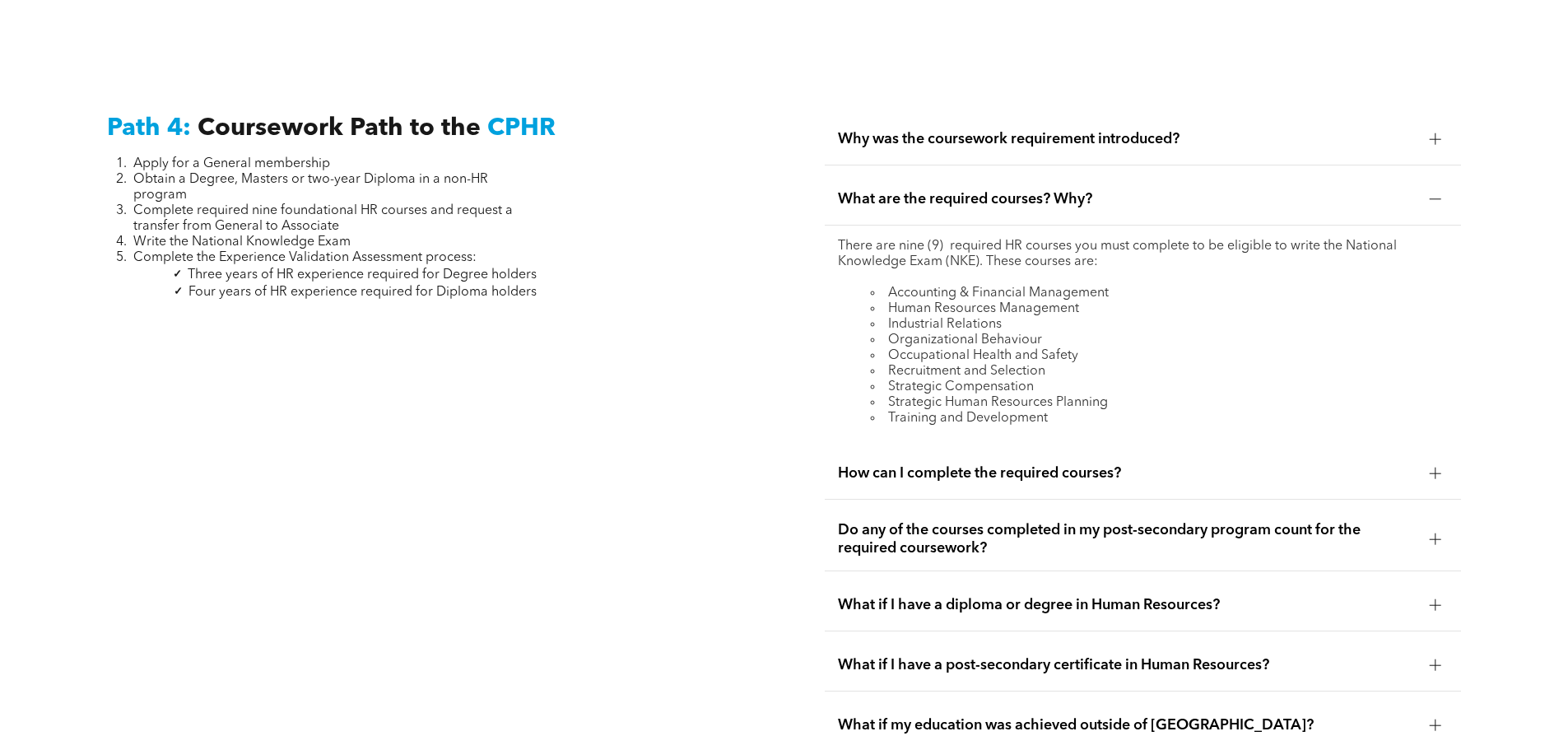
click at [755, 332] on div "Path 4: Coursework Path to the CPHR Apply for a General membership Obtain a Deg…" at bounding box center [425, 463] width 663 height 724
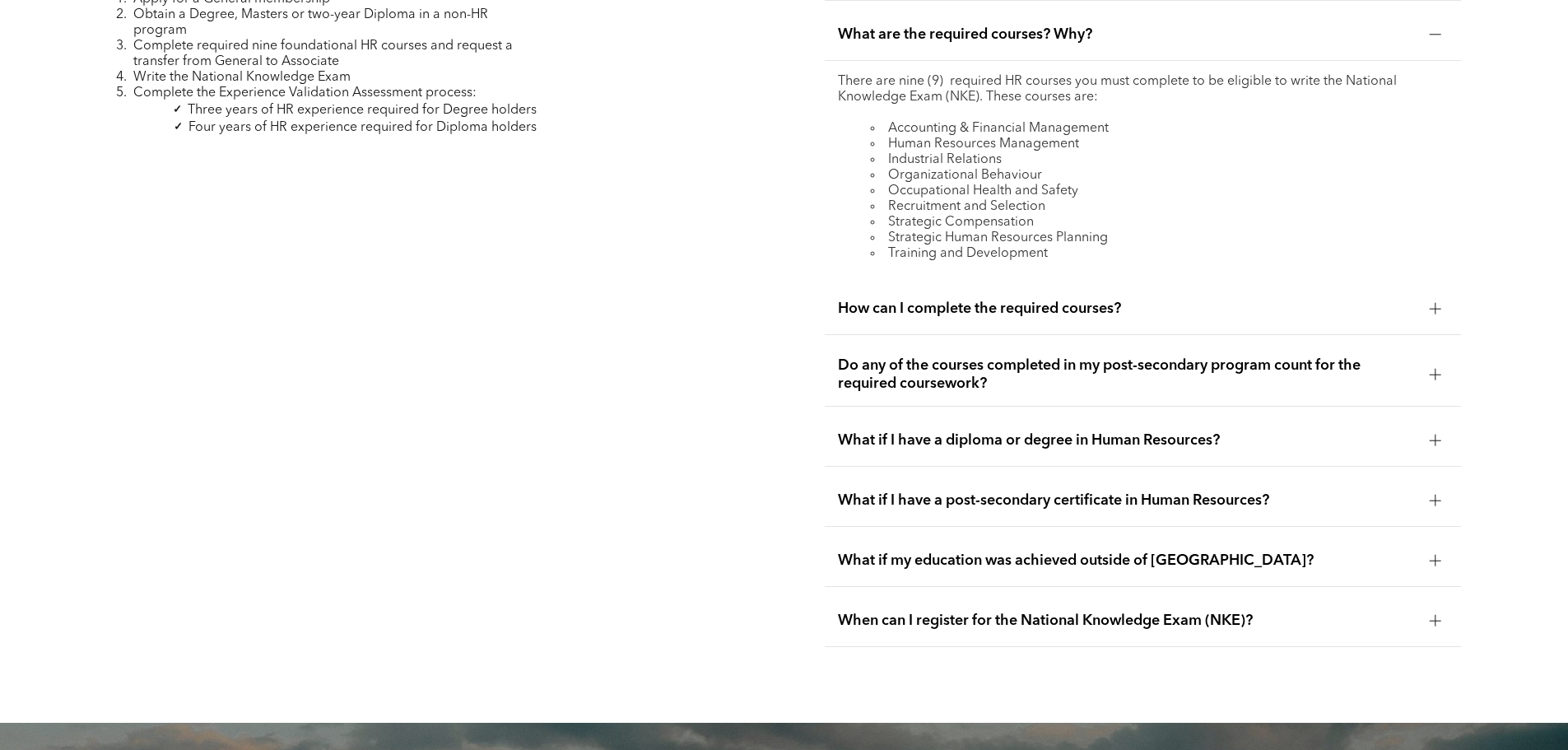
scroll to position [4971, 0]
